Goal: Find specific page/section: Find specific page/section

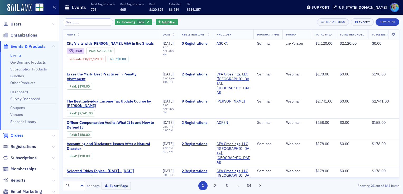
click at [21, 134] on span "Orders" at bounding box center [17, 136] width 13 height 6
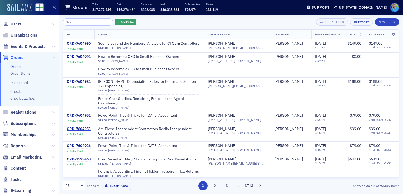
click at [15, 9] on img at bounding box center [19, 8] width 24 height 8
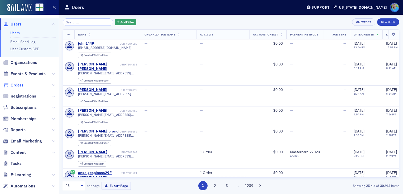
click at [18, 85] on span "Orders" at bounding box center [17, 85] width 13 height 6
